Goal: Check status: Check status

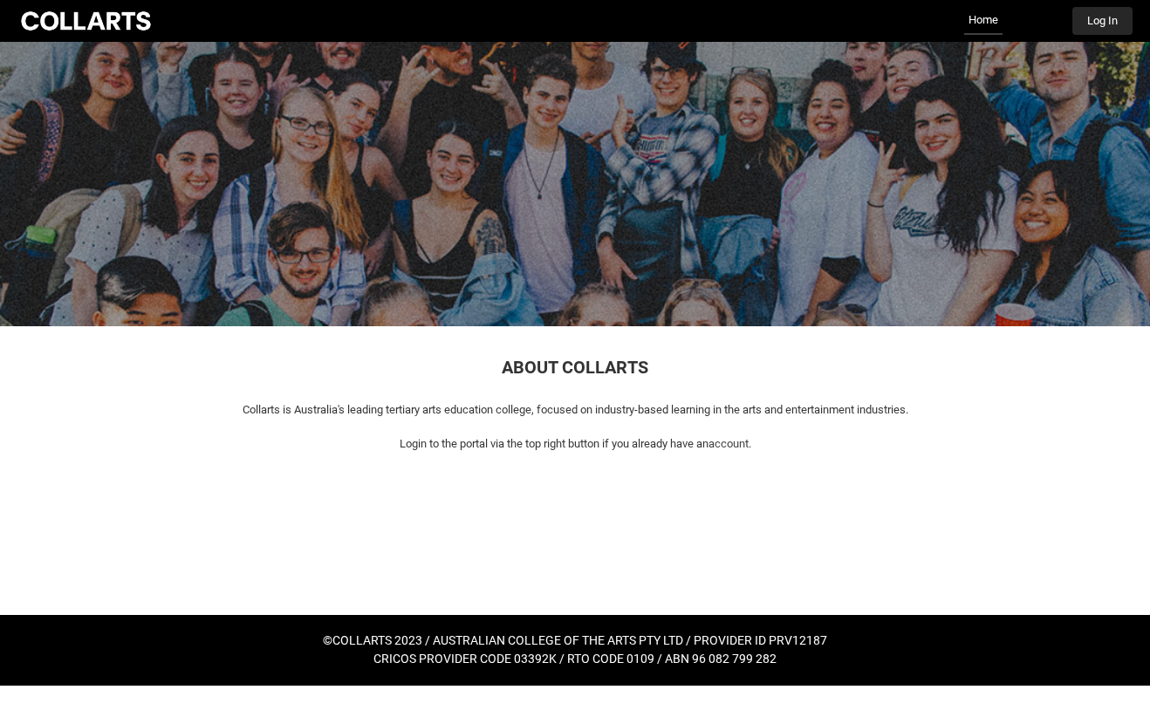
click at [1101, 31] on button "Log In" at bounding box center [1102, 21] width 60 height 28
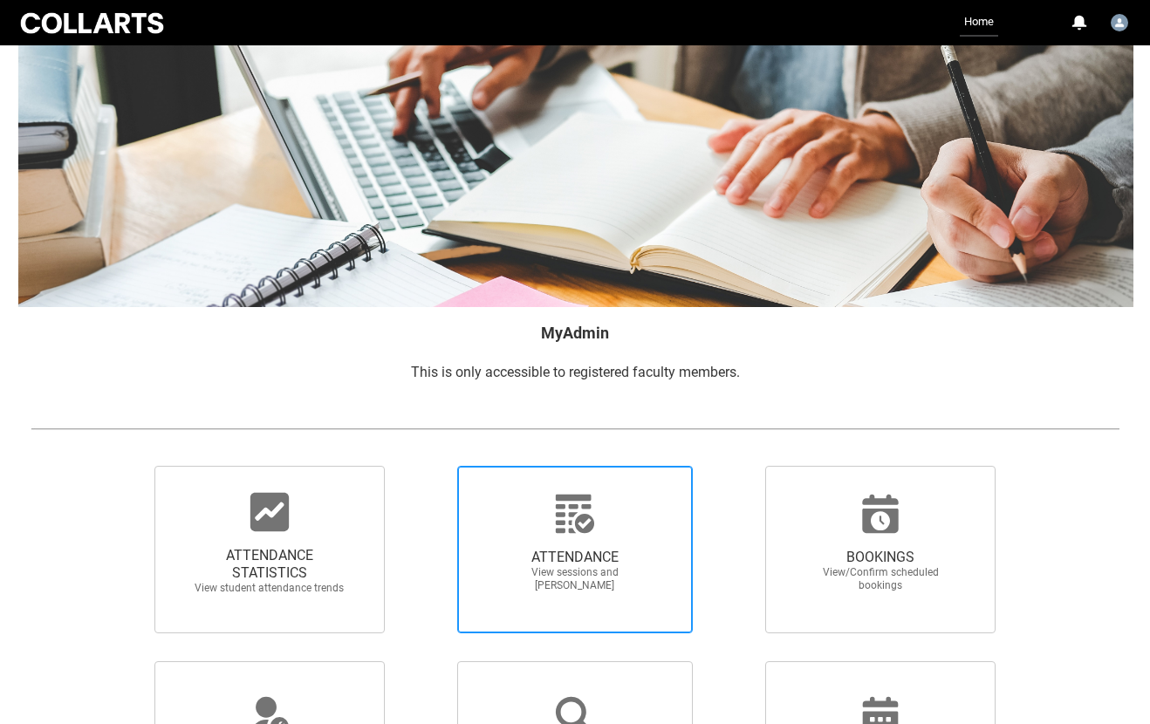
click at [539, 558] on span "ATTENDANCE" at bounding box center [575, 557] width 154 height 17
click at [428, 466] on input "ATTENDANCE View sessions and [PERSON_NAME]" at bounding box center [427, 465] width 1 height 1
radio input "true"
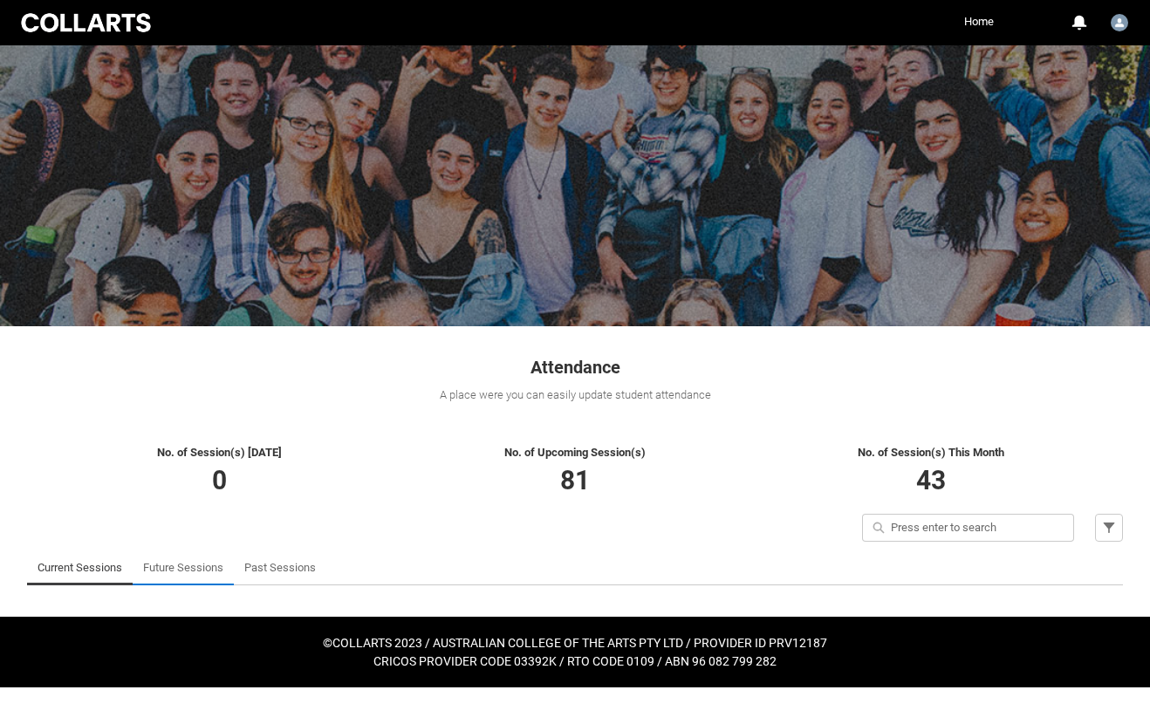
click at [201, 562] on link "Future Sessions" at bounding box center [183, 568] width 80 height 35
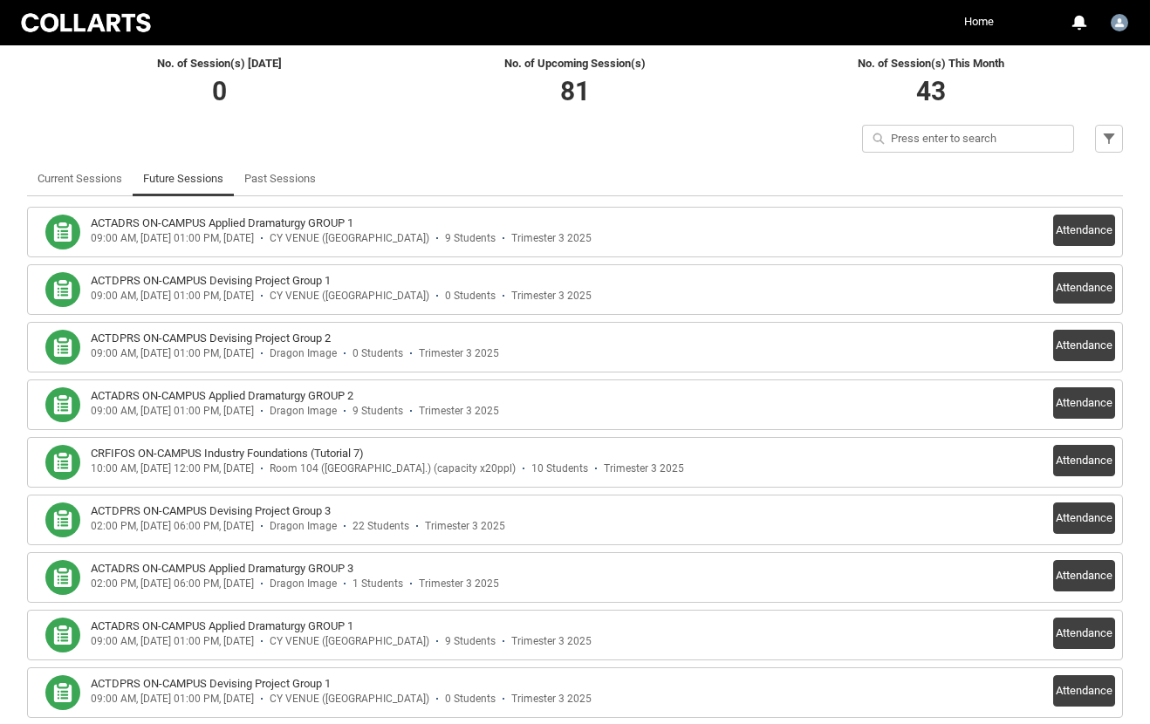
scroll to position [462, 0]
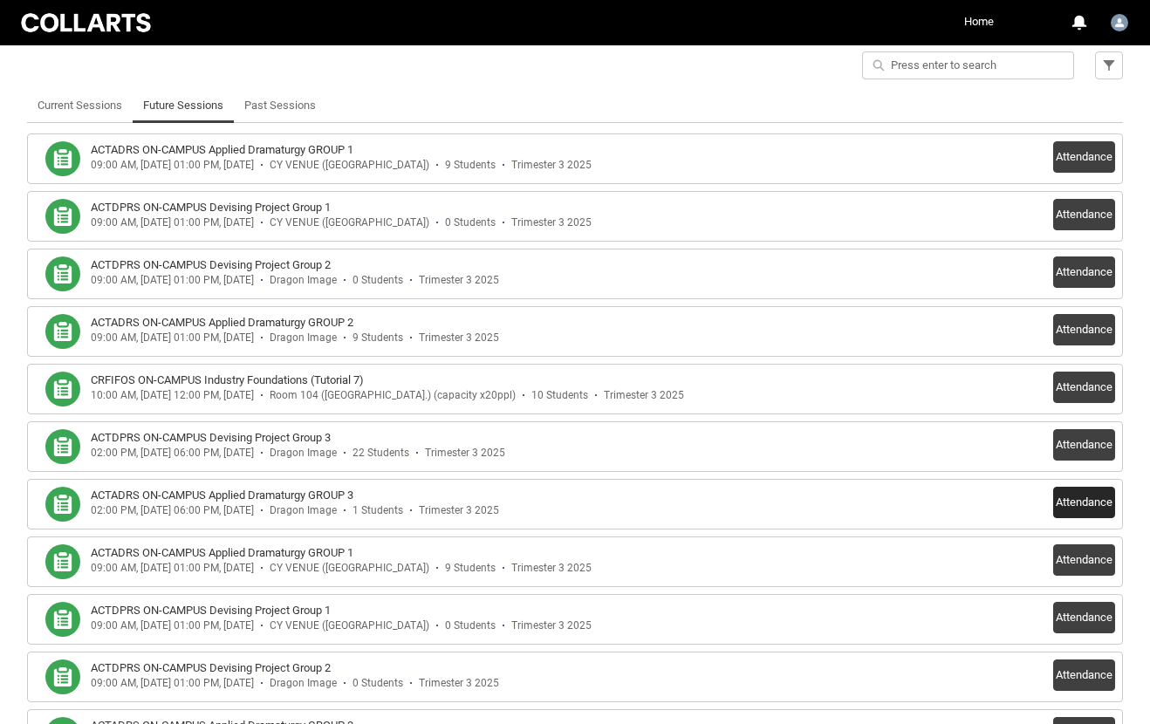
click at [1091, 500] on button "Attendance" at bounding box center [1084, 502] width 62 height 31
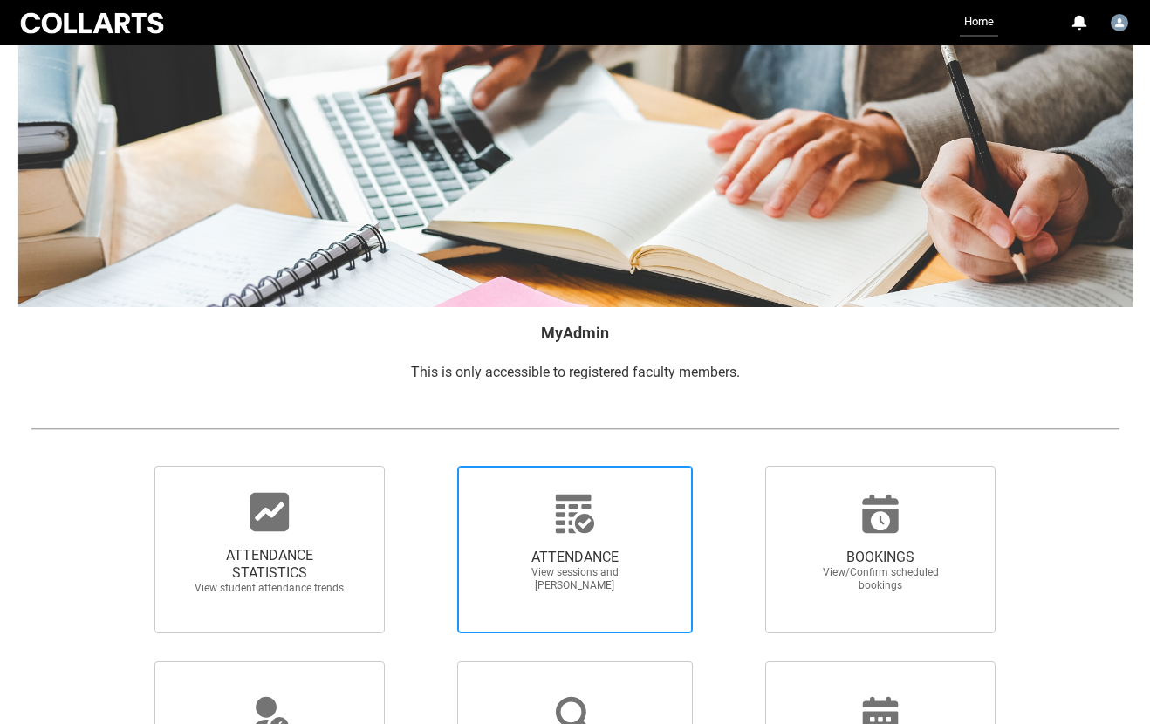
click at [537, 536] on span "ATTENDANCE View sessions and [PERSON_NAME]" at bounding box center [575, 571] width 168 height 72
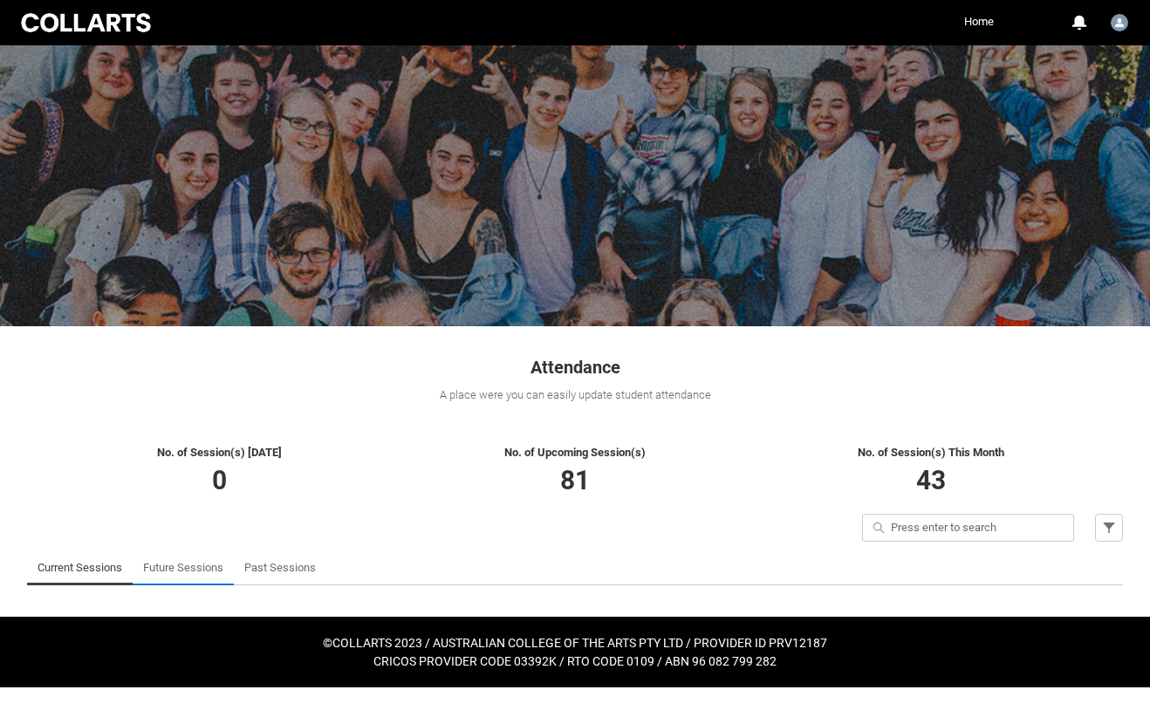
click at [195, 571] on link "Future Sessions" at bounding box center [183, 568] width 80 height 35
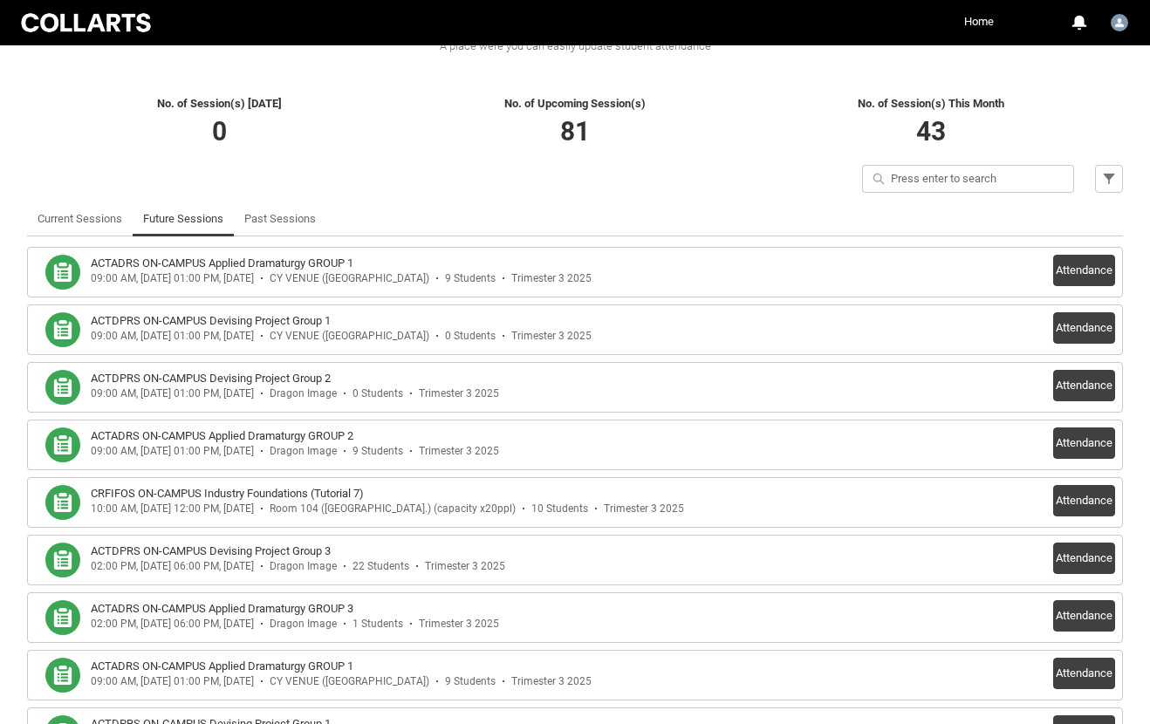
scroll to position [497, 0]
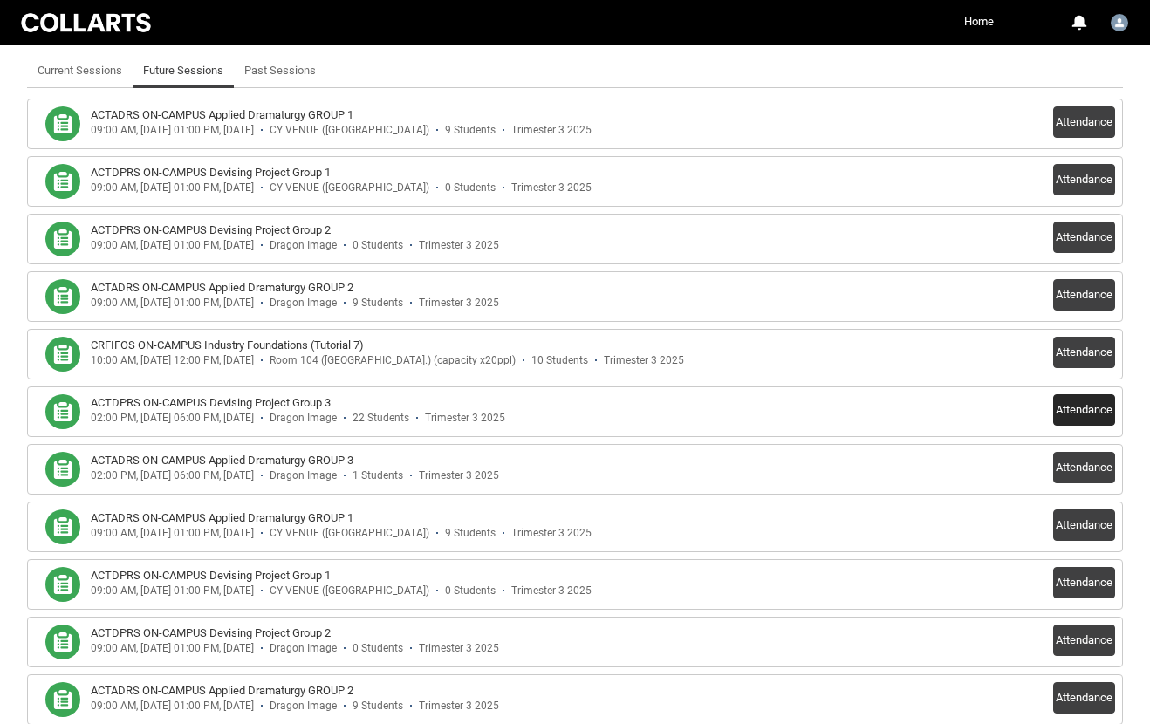
click at [1074, 413] on button "Attendance" at bounding box center [1084, 409] width 62 height 31
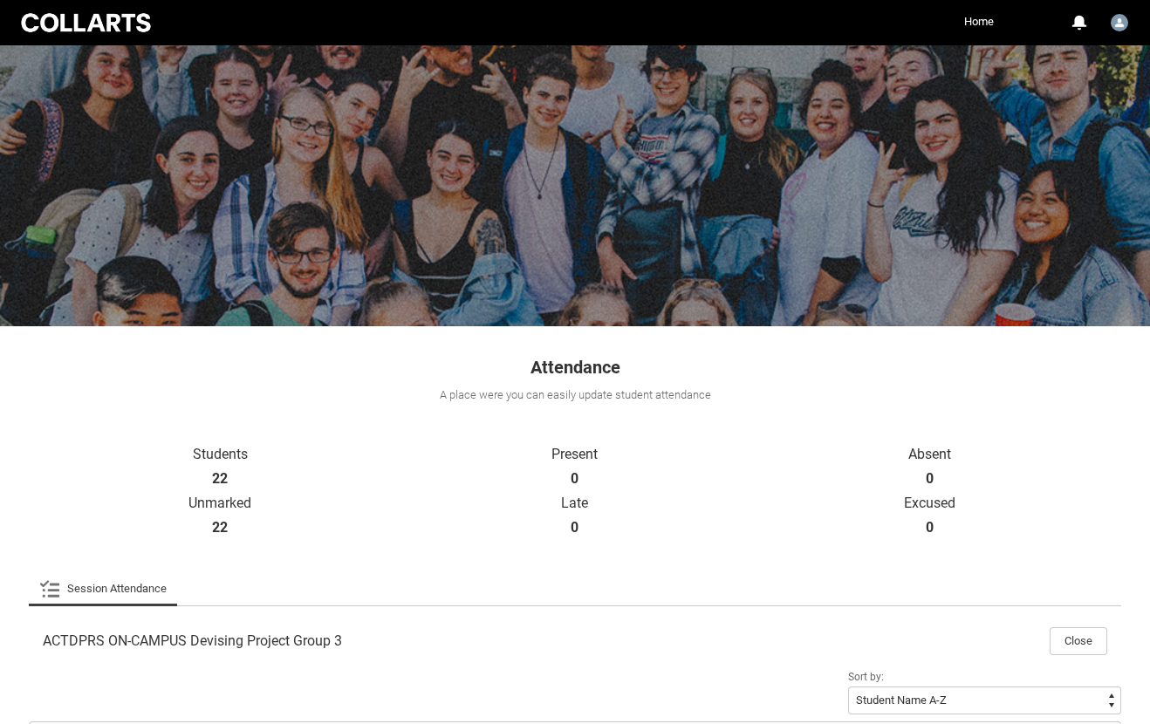
scroll to position [0, 0]
click at [1071, 633] on button "Close" at bounding box center [1079, 641] width 58 height 28
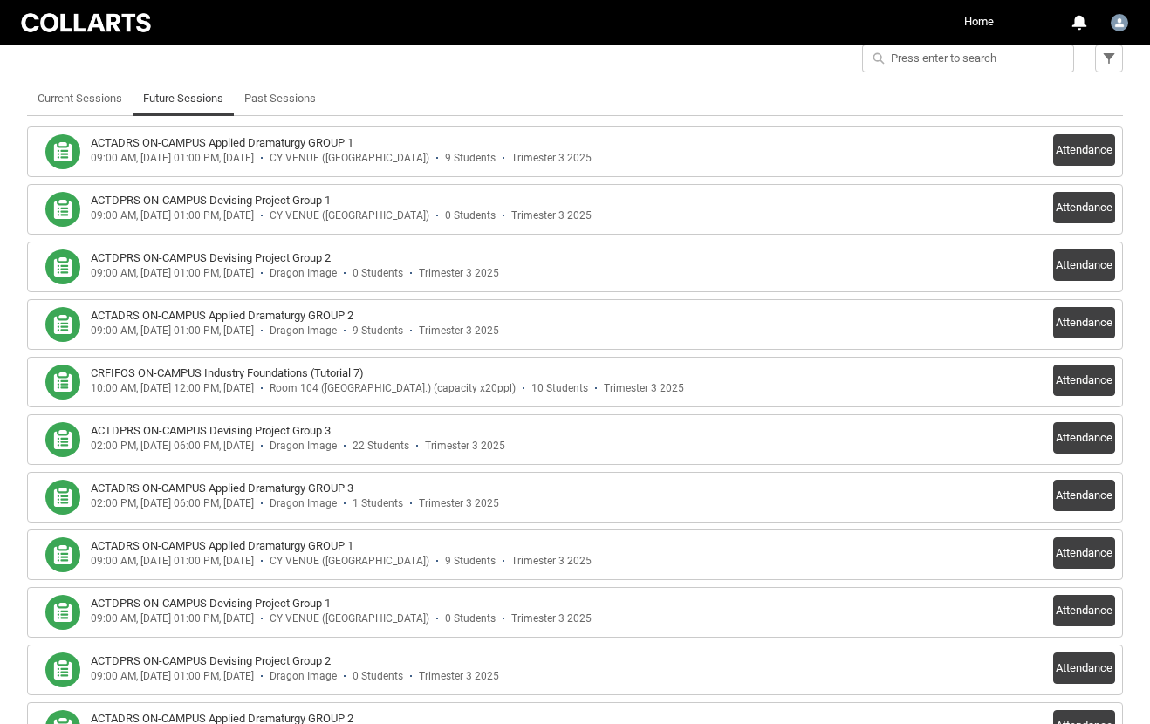
scroll to position [486, 0]
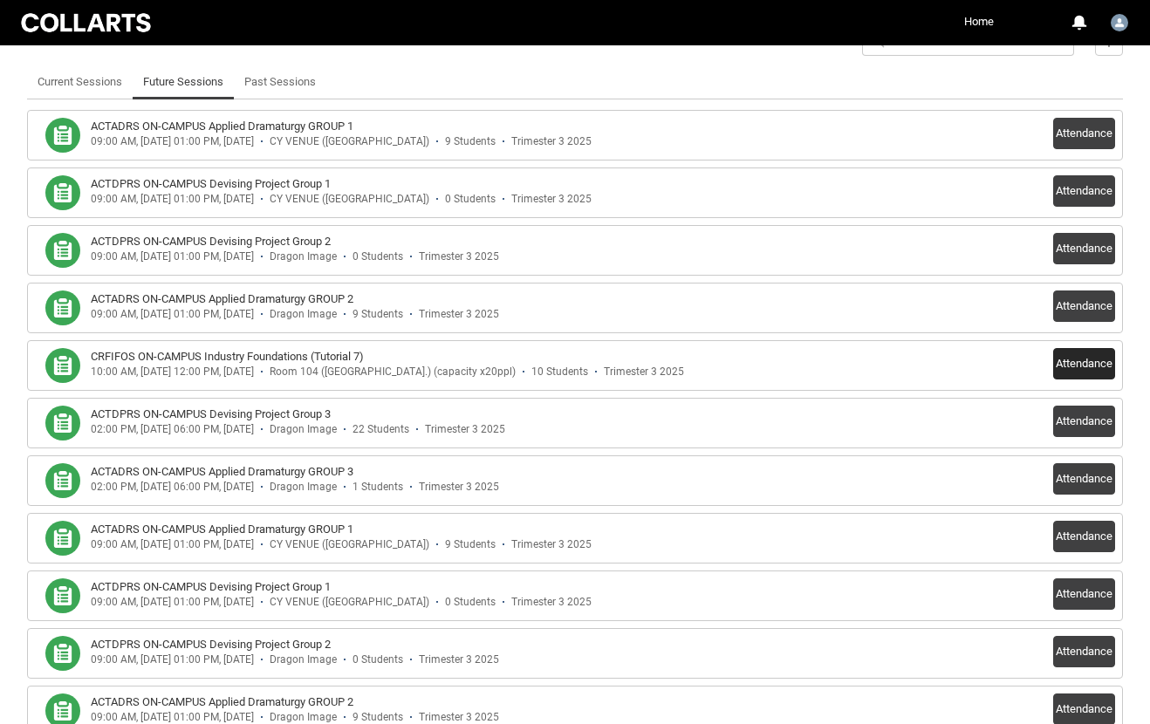
click at [1087, 361] on button "Attendance" at bounding box center [1084, 363] width 62 height 31
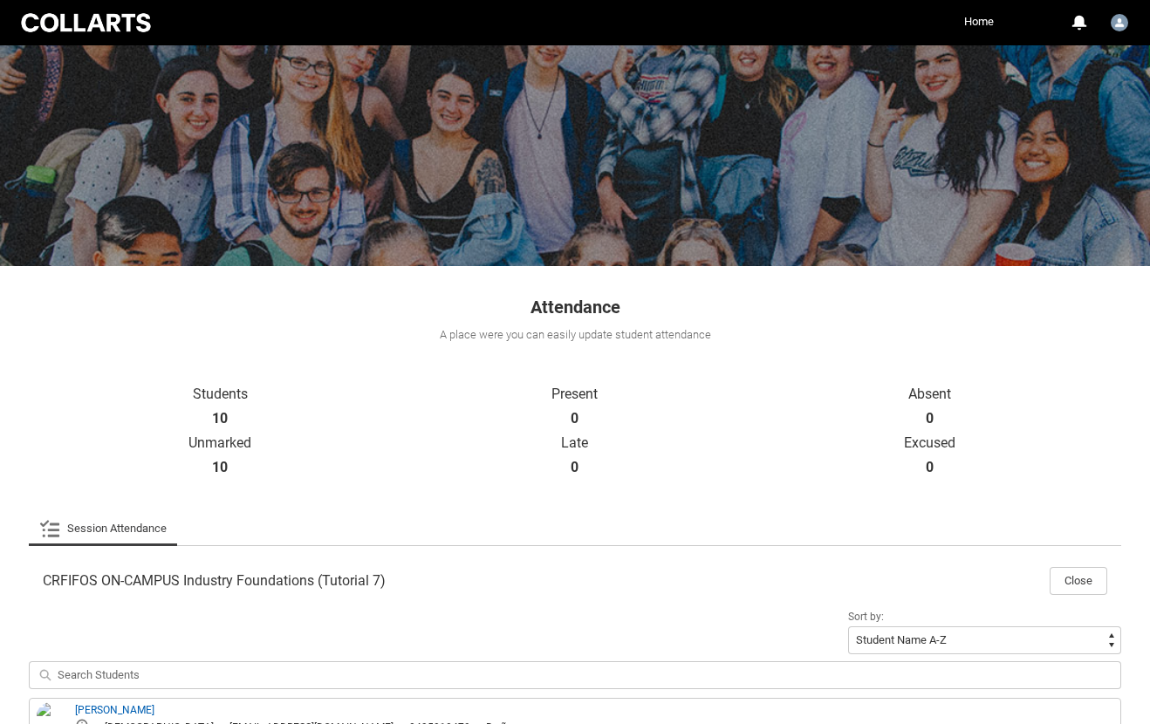
scroll to position [101, 0]
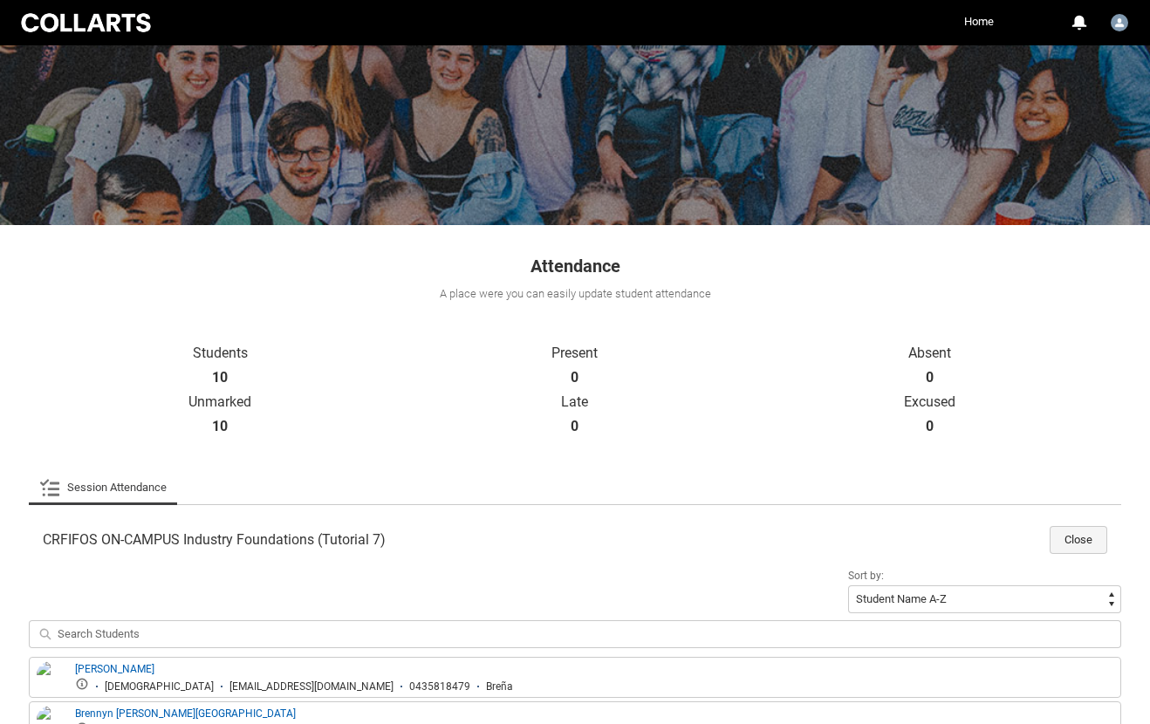
click at [1074, 531] on button "Close" at bounding box center [1079, 540] width 58 height 28
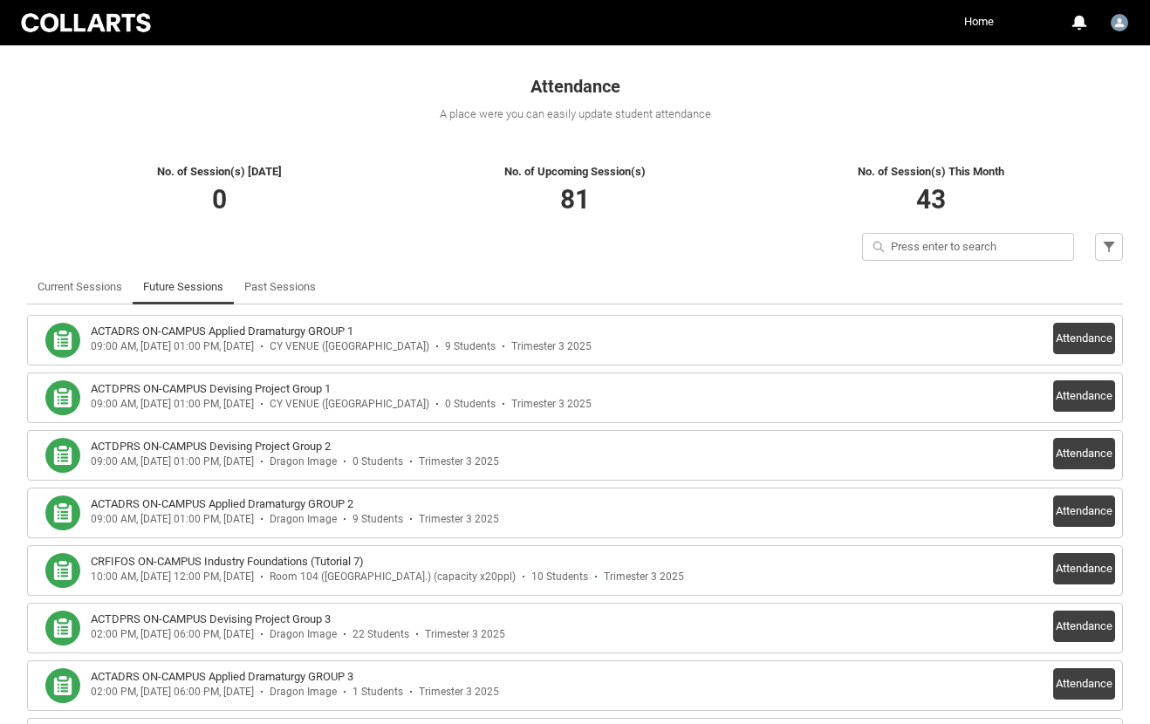
scroll to position [283, 0]
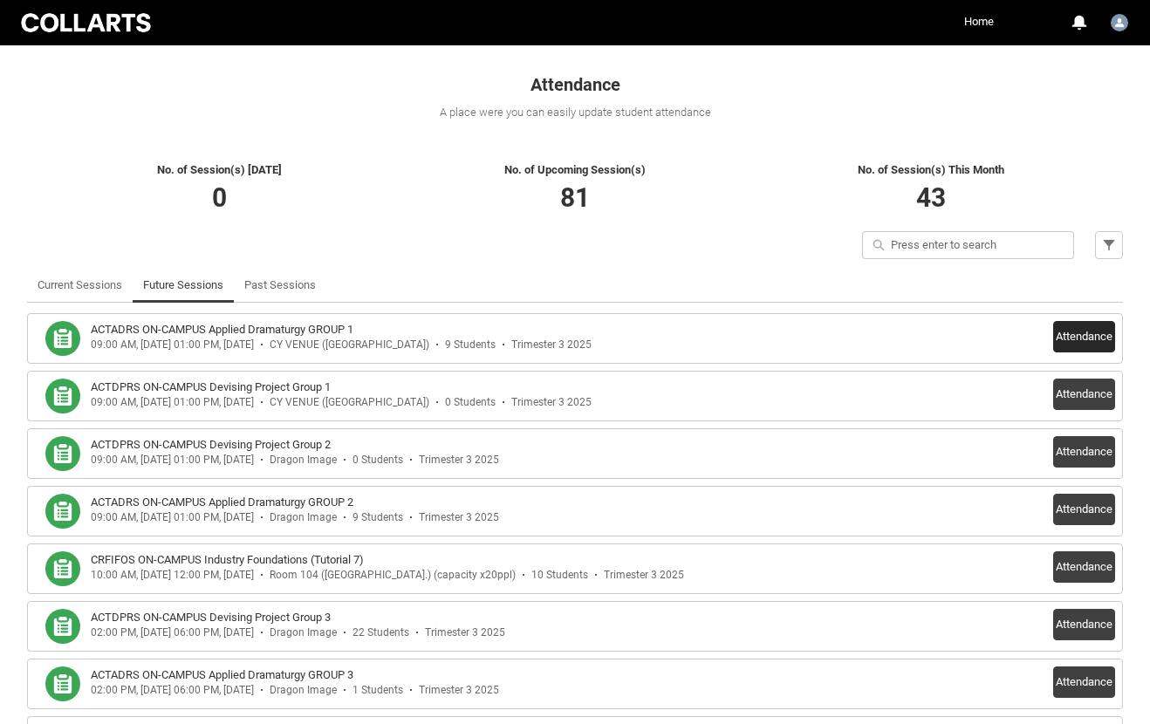
click at [1068, 332] on button "Attendance" at bounding box center [1084, 336] width 62 height 31
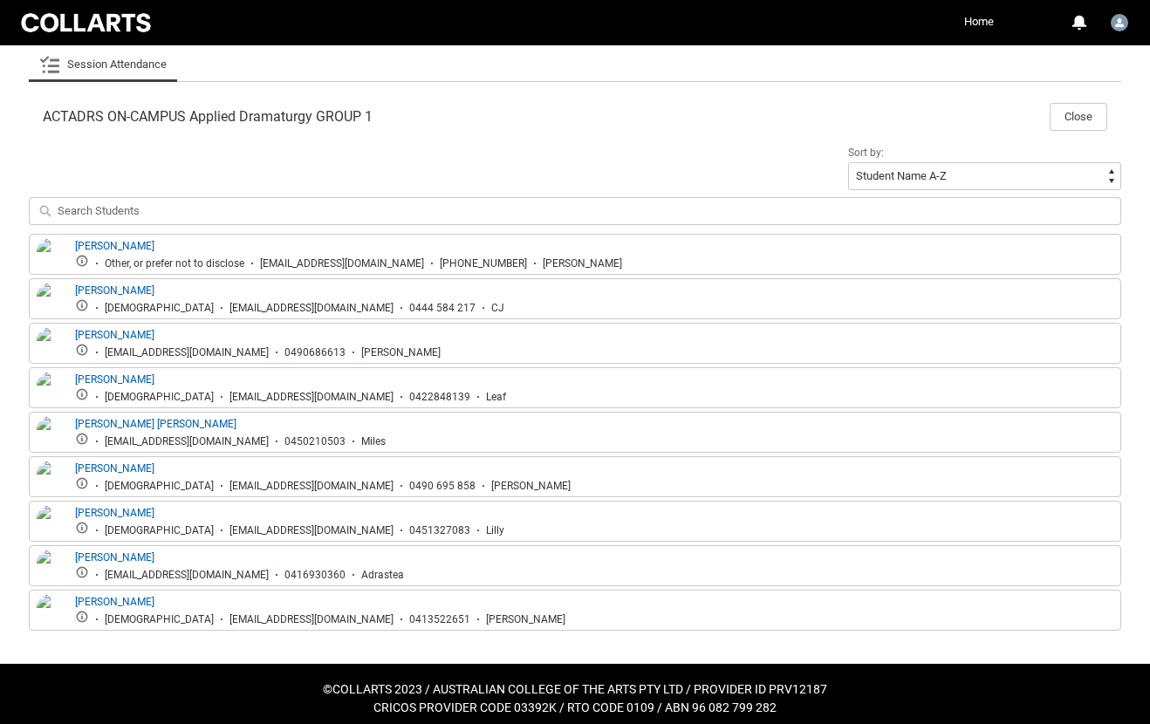
scroll to position [523, 0]
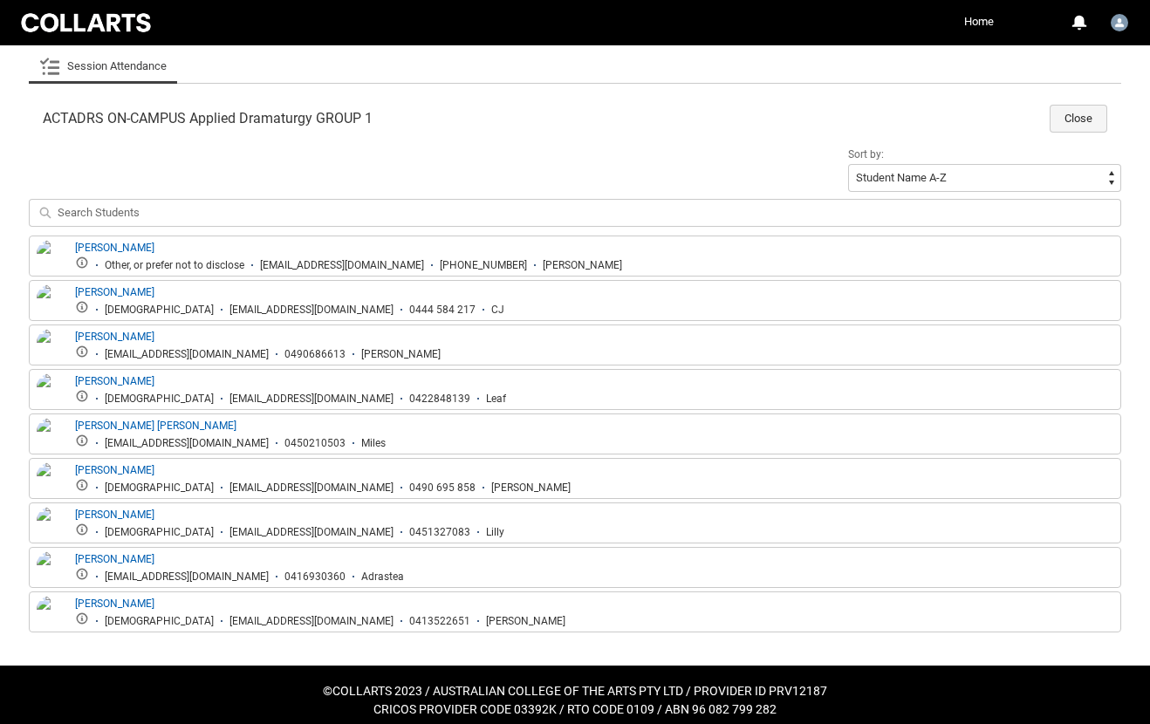
click at [1080, 114] on button "Close" at bounding box center [1079, 119] width 58 height 28
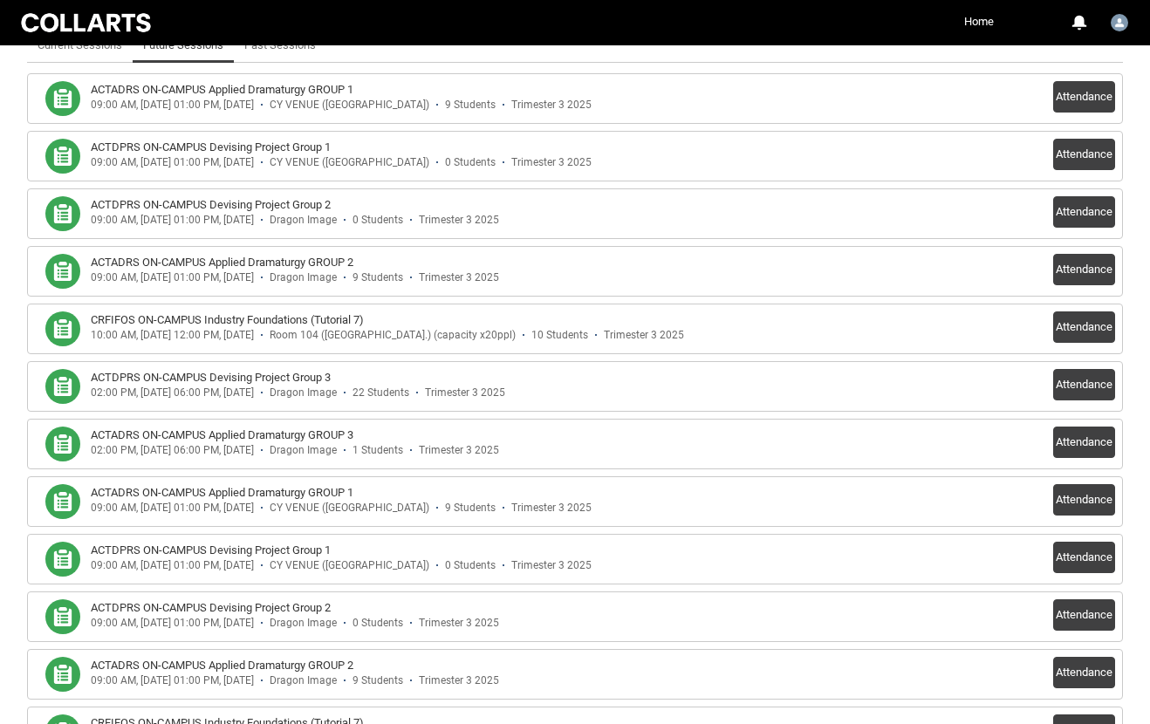
scroll to position [395, 0]
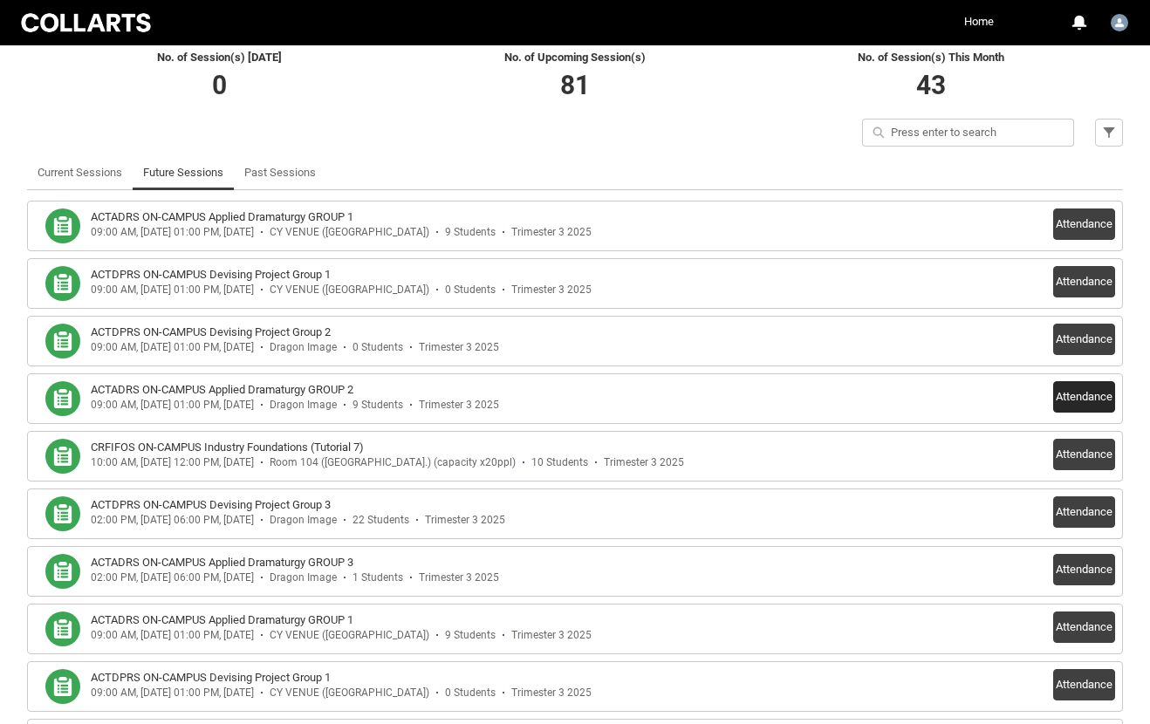
click at [1087, 396] on button "Attendance" at bounding box center [1084, 396] width 62 height 31
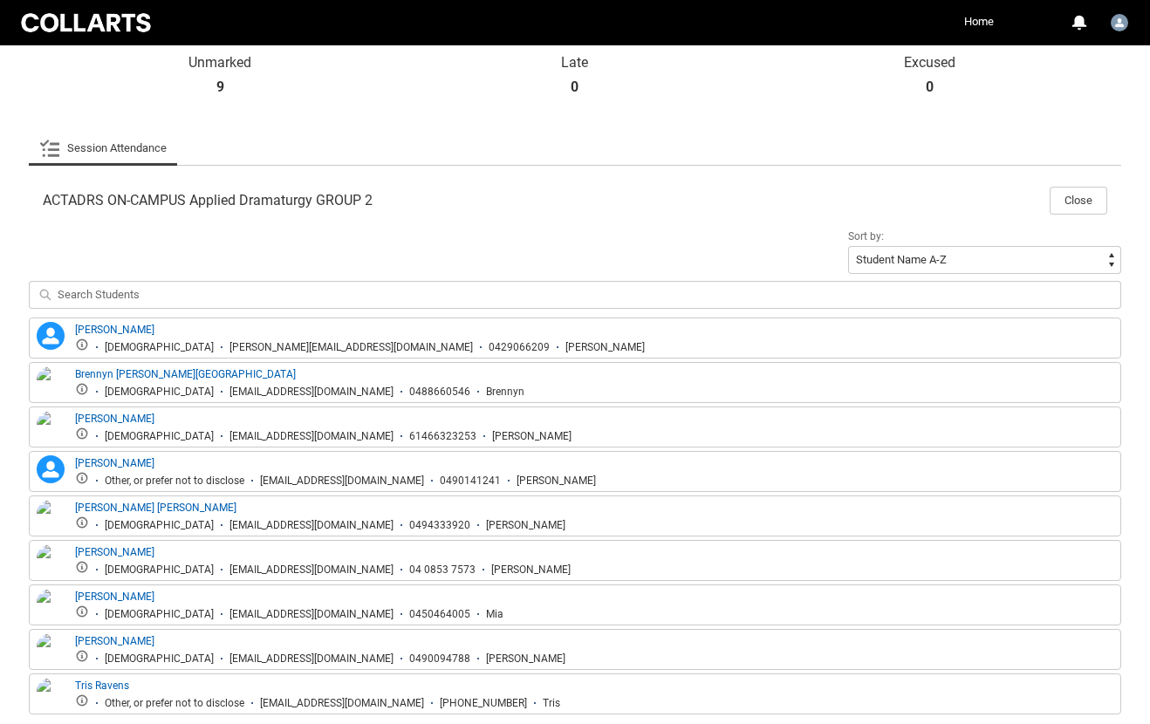
scroll to position [505, 0]
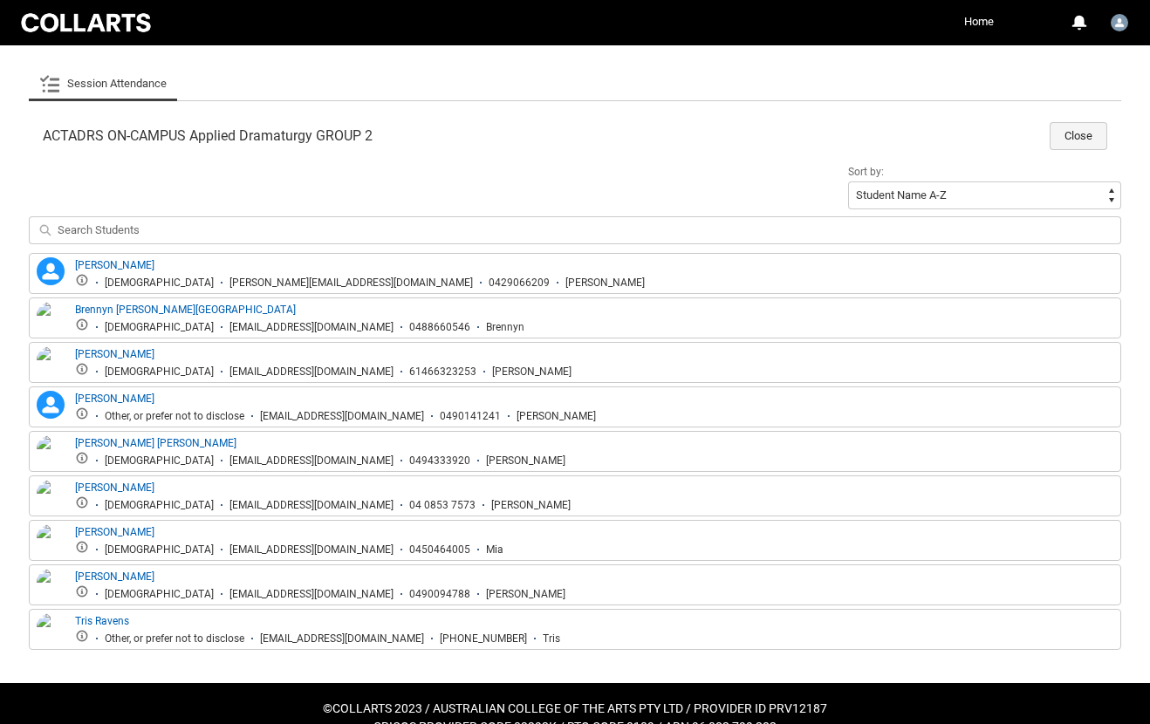
click at [1072, 122] on button "Close" at bounding box center [1079, 136] width 58 height 28
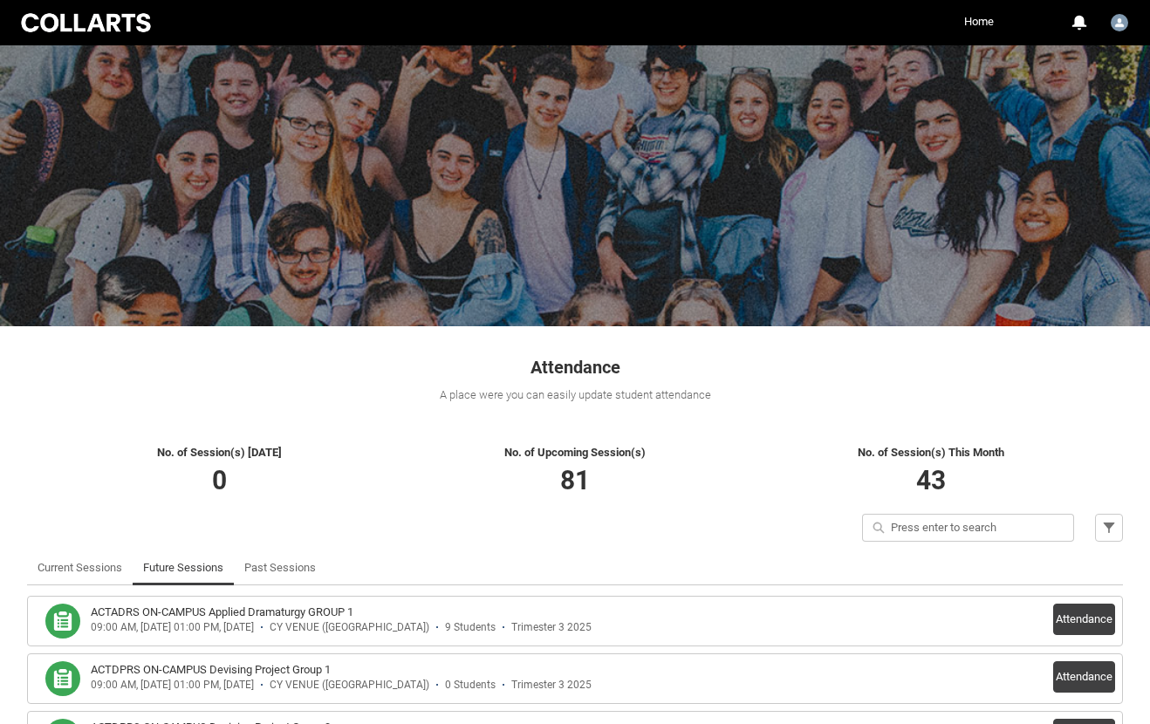
scroll to position [0, 0]
